Goal: Check status: Check status

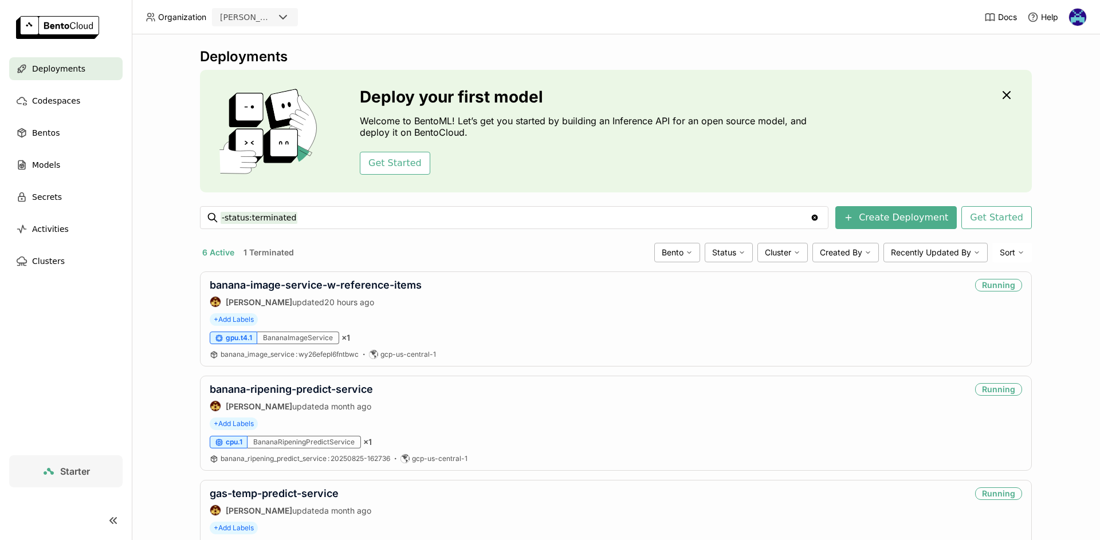
click at [125, 519] on div at bounding box center [113, 521] width 37 height 14
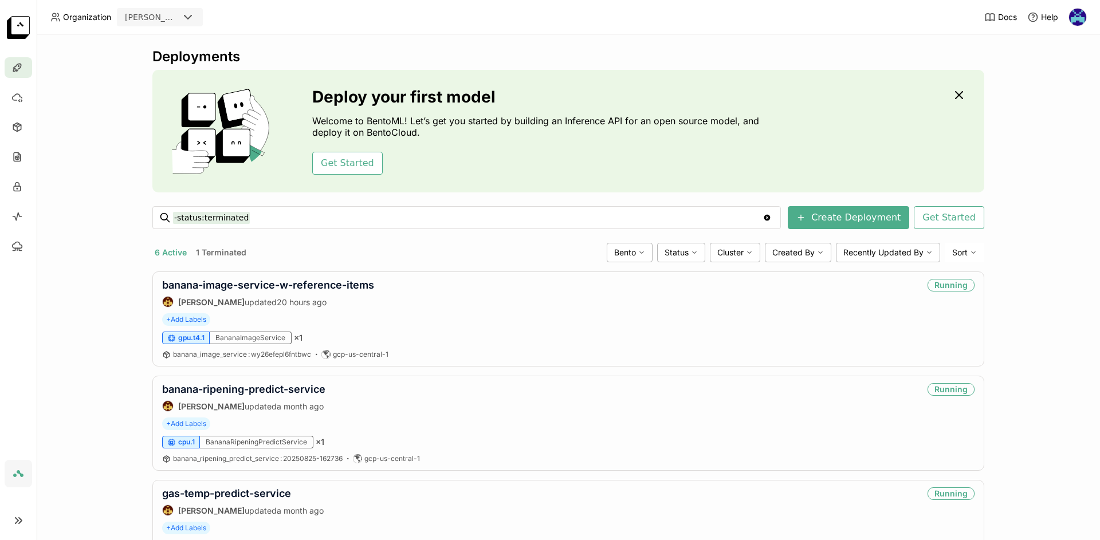
click at [21, 520] on icon at bounding box center [20, 521] width 3 height 6
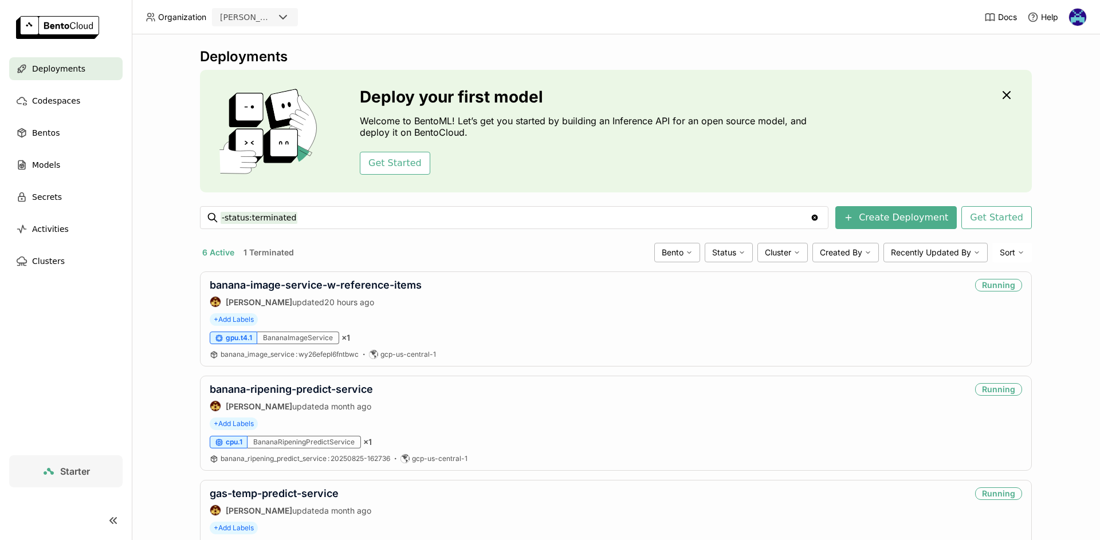
click at [1085, 17] on img at bounding box center [1077, 17] width 17 height 17
click at [1055, 57] on span "Billing" at bounding box center [1050, 60] width 21 height 10
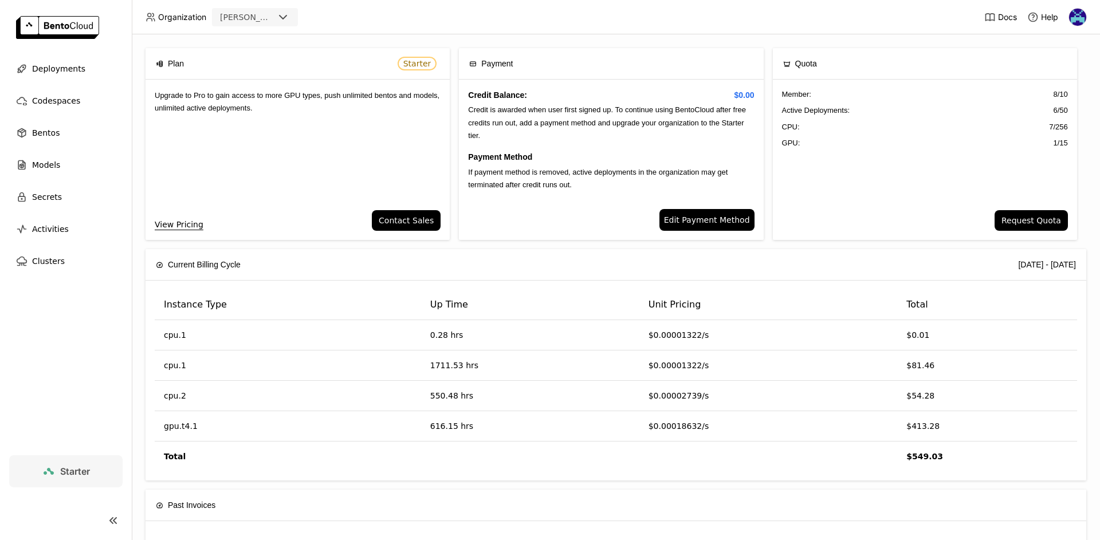
click at [685, 126] on span "Credit is awarded when user first signed up. To continue using BentoCloud after…" at bounding box center [607, 122] width 278 height 34
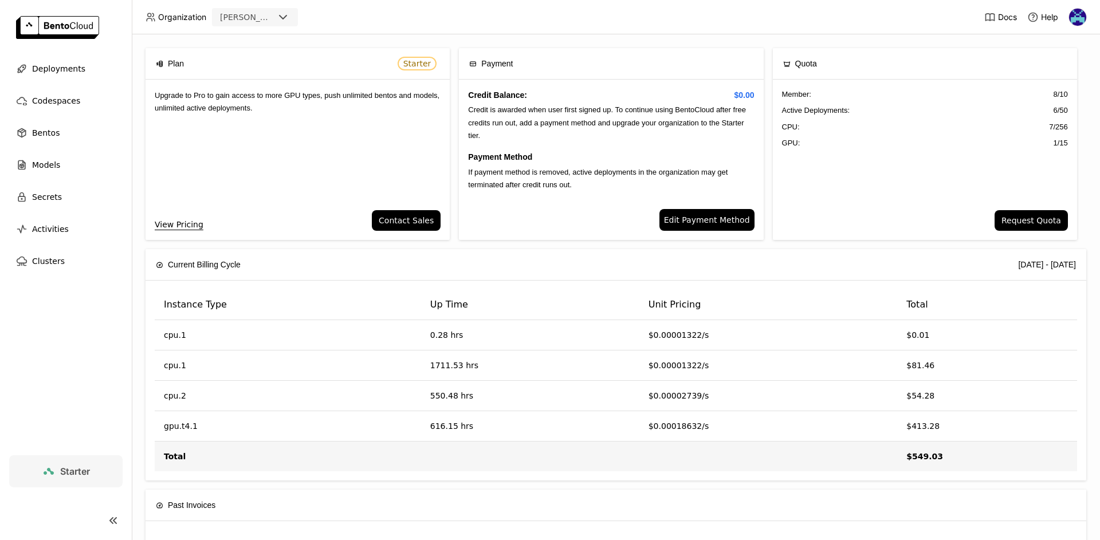
click at [927, 458] on strong "$549.03" at bounding box center [925, 456] width 37 height 9
click at [919, 455] on strong "$549.03" at bounding box center [925, 456] width 37 height 9
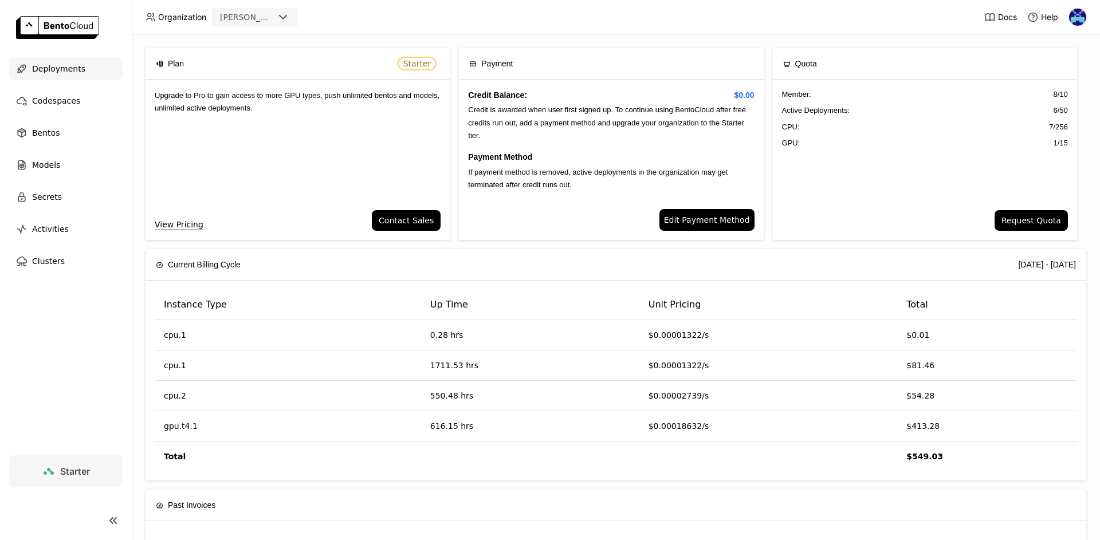
click at [64, 73] on span "Deployments" at bounding box center [58, 69] width 53 height 14
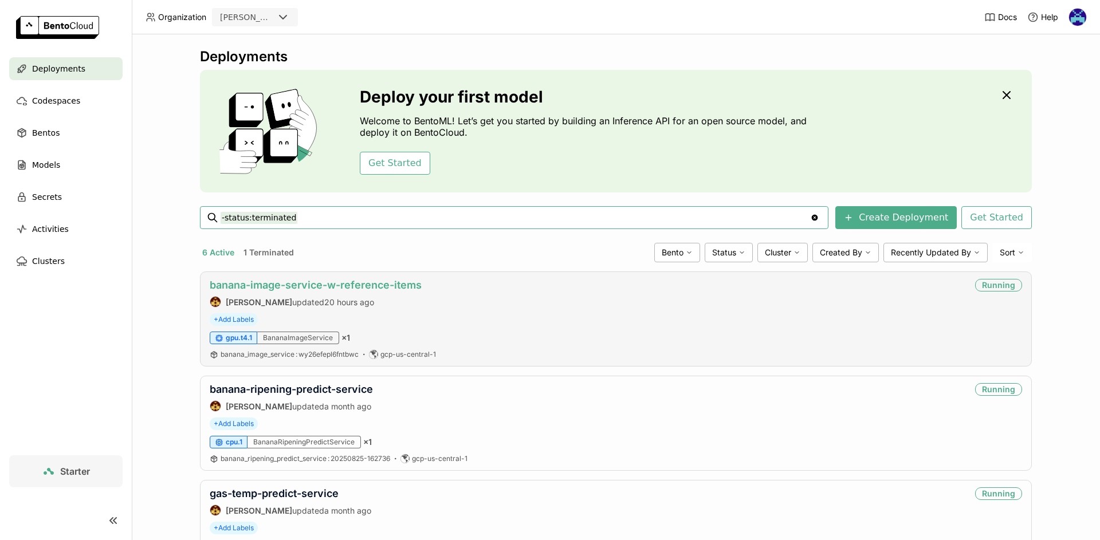
click at [316, 286] on link "banana-image-service-w-reference-items" at bounding box center [316, 285] width 212 height 12
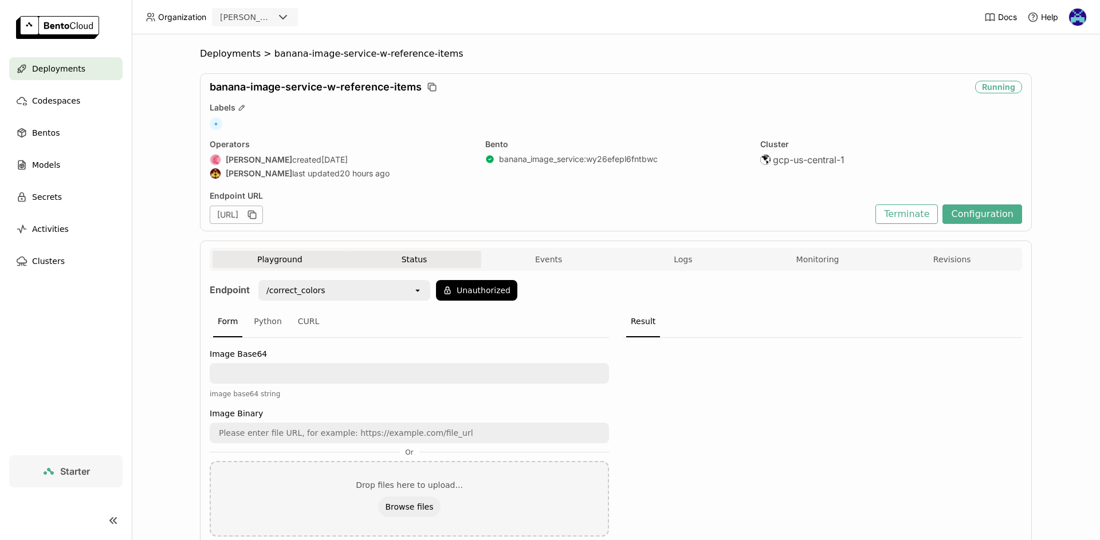
click at [410, 251] on button "Status" at bounding box center [414, 259] width 135 height 17
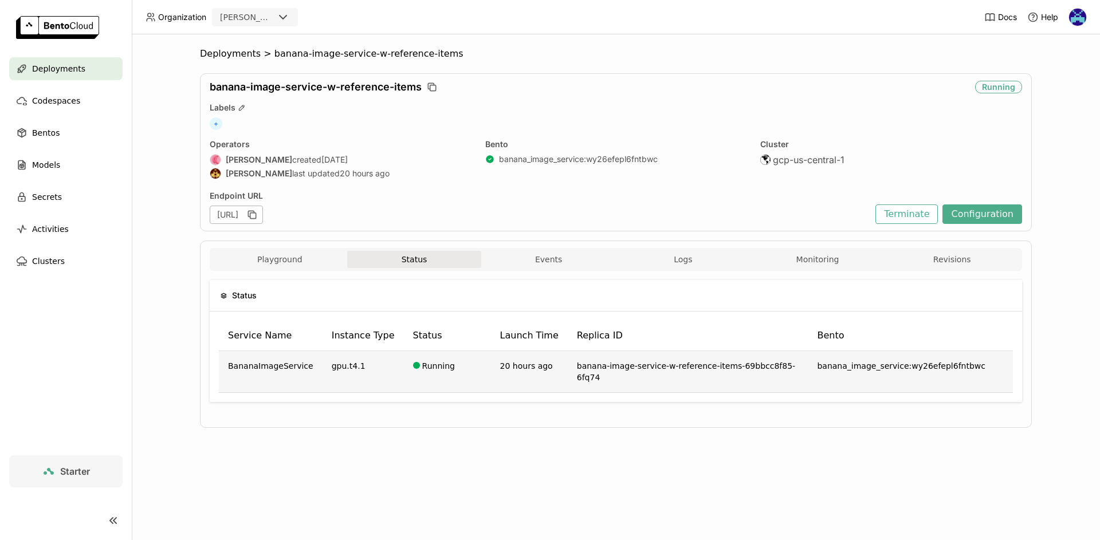
click at [417, 366] on td "Running" at bounding box center [447, 372] width 87 height 42
click at [555, 251] on div "Playground Status Events Logs Monitoring Revisions" at bounding box center [616, 259] width 813 height 23
click at [426, 368] on td "Running" at bounding box center [447, 372] width 87 height 42
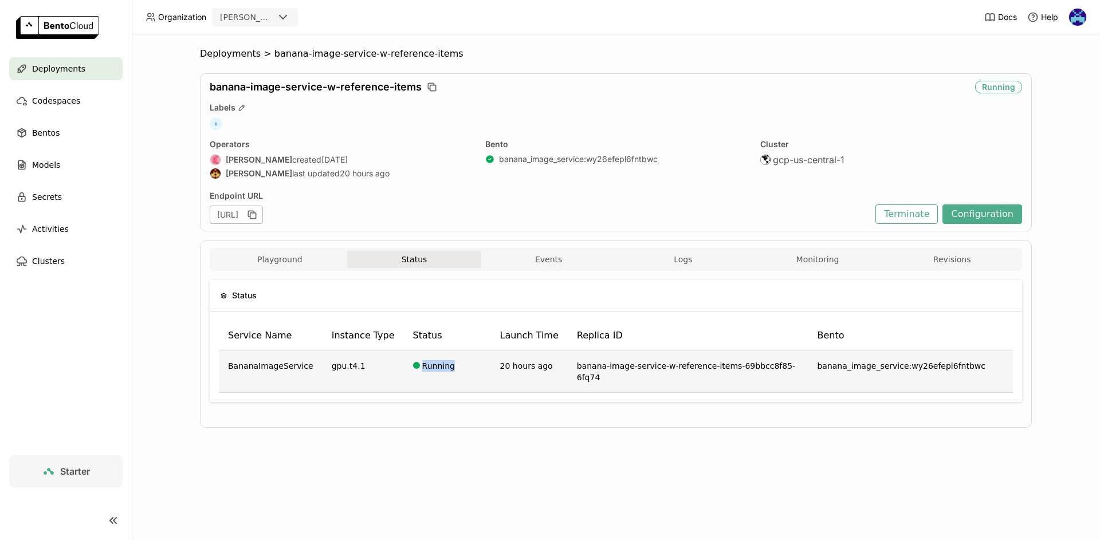
click at [426, 368] on td "Running" at bounding box center [447, 372] width 87 height 42
click at [425, 367] on td "Running" at bounding box center [447, 372] width 87 height 42
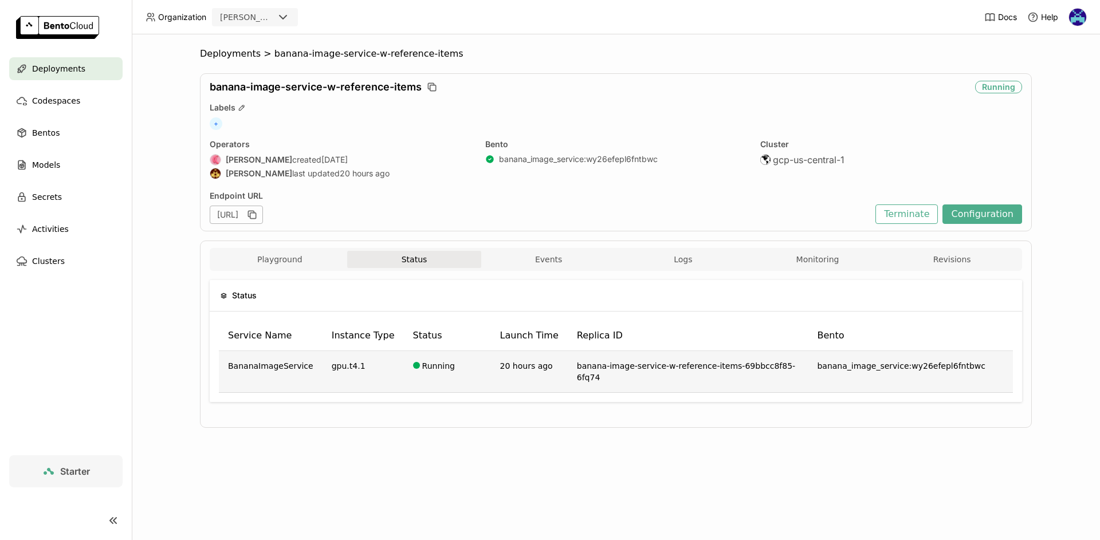
click at [434, 366] on td "Running" at bounding box center [447, 372] width 87 height 42
click at [430, 366] on td "Running" at bounding box center [447, 372] width 87 height 42
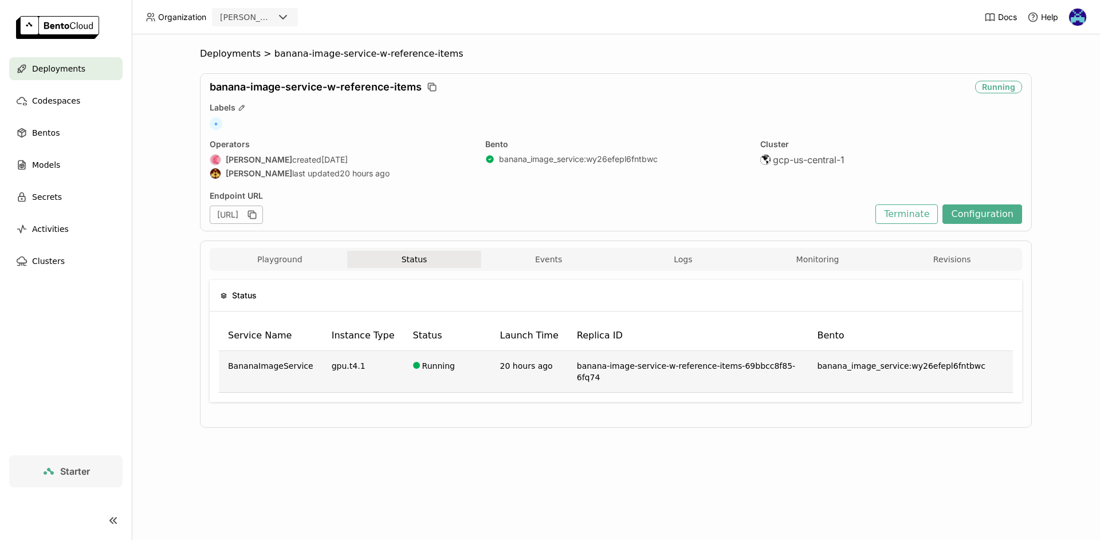
click at [430, 366] on td "Running" at bounding box center [447, 372] width 87 height 42
click at [806, 350] on th "Replica ID" at bounding box center [688, 336] width 241 height 30
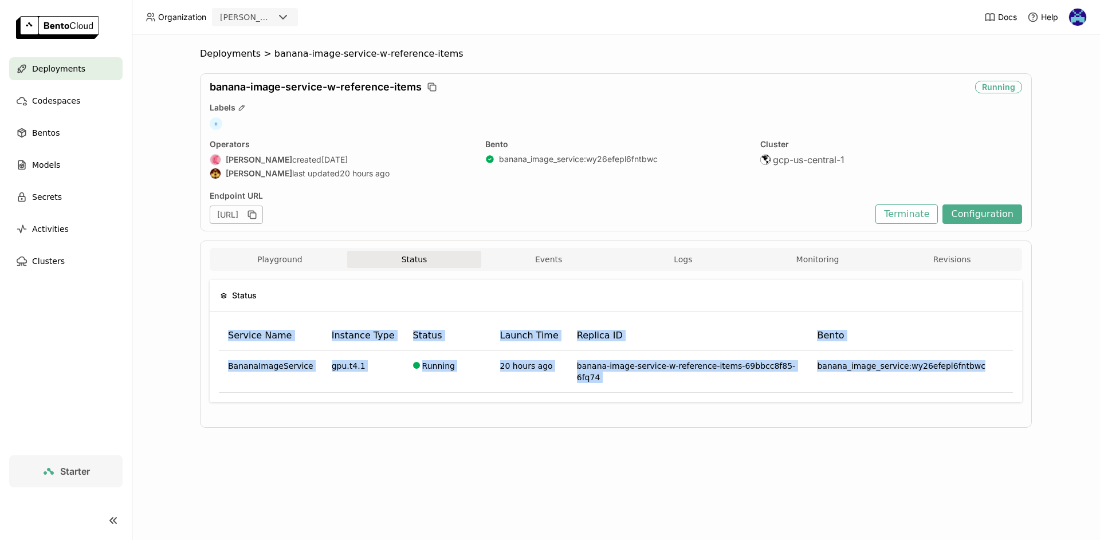
drag, startPoint x: 994, startPoint y: 363, endPoint x: 229, endPoint y: 317, distance: 766.4
click at [229, 317] on div "Service Name Instance Type Status Launch Time Replica ID Bento BananaImageServi…" at bounding box center [616, 357] width 813 height 91
click at [427, 378] on td "Running" at bounding box center [447, 372] width 87 height 42
drag, startPoint x: 982, startPoint y: 367, endPoint x: 211, endPoint y: 336, distance: 771.4
click at [211, 336] on div "Service Name Instance Type Status Launch Time Replica ID Bento BananaImageServi…" at bounding box center [616, 357] width 813 height 91
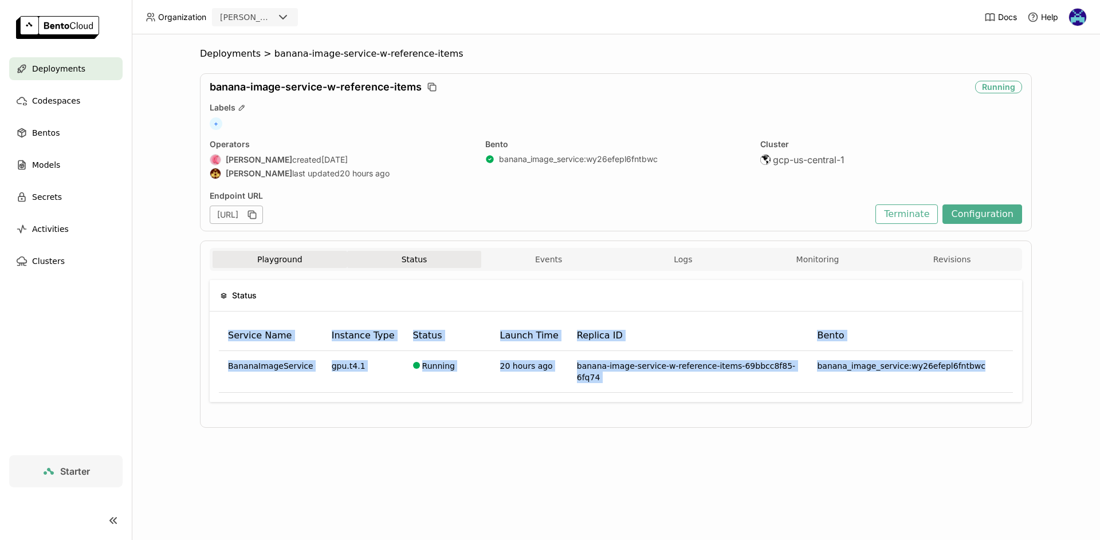
click at [277, 264] on button "Playground" at bounding box center [280, 259] width 135 height 17
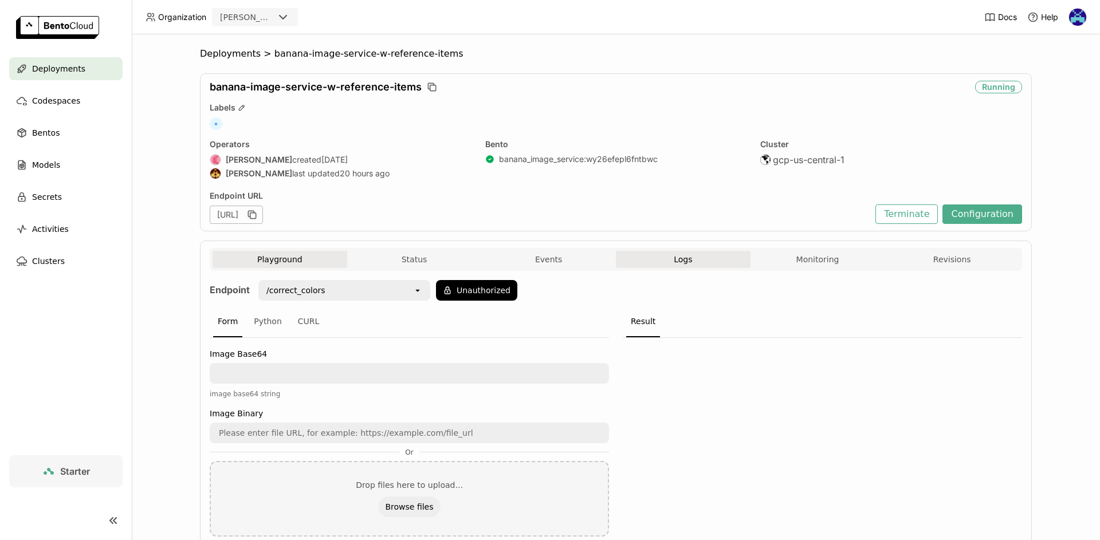
click at [693, 258] on button "Logs" at bounding box center [683, 259] width 135 height 17
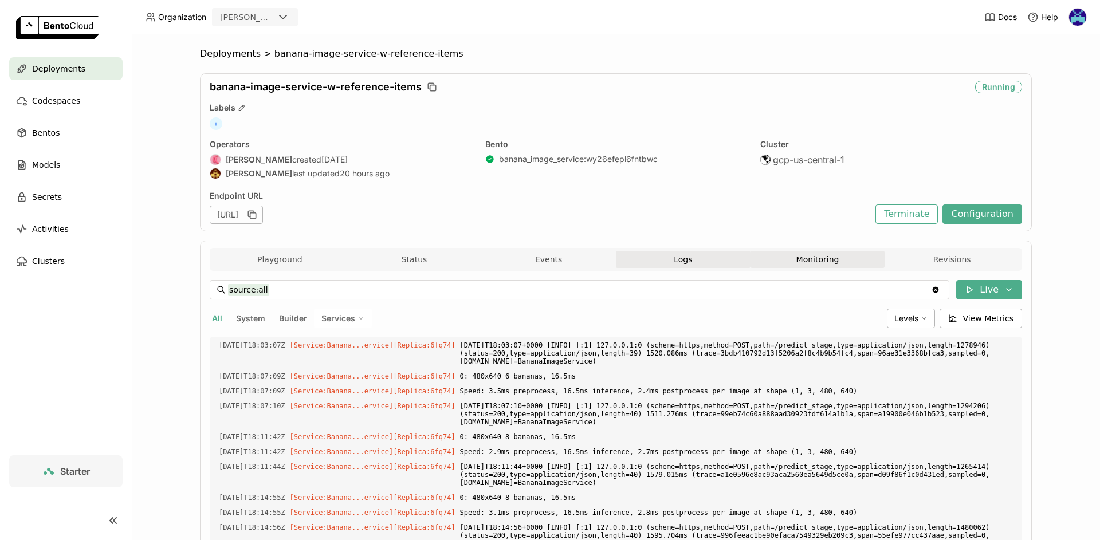
scroll to position [1763, 0]
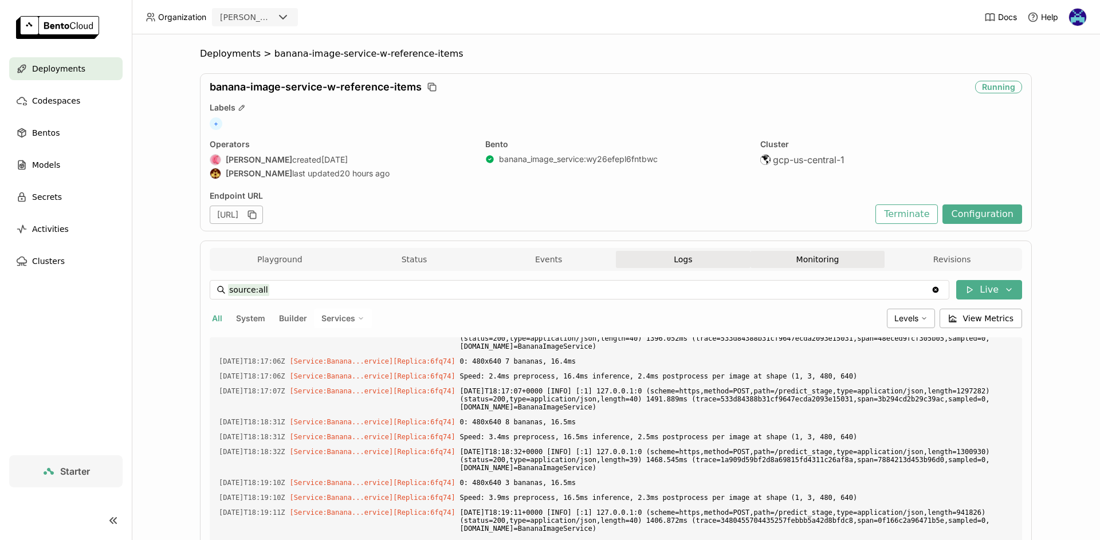
click at [835, 261] on button "Monitoring" at bounding box center [818, 259] width 135 height 17
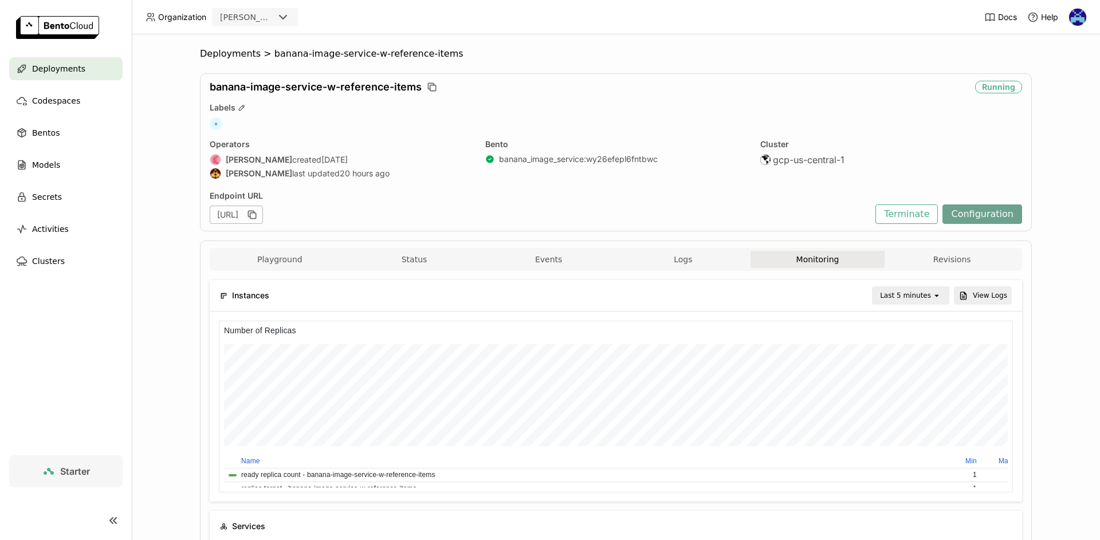
scroll to position [9, 9]
click at [971, 217] on button "Configuration" at bounding box center [983, 214] width 80 height 19
